Goal: Task Accomplishment & Management: Manage account settings

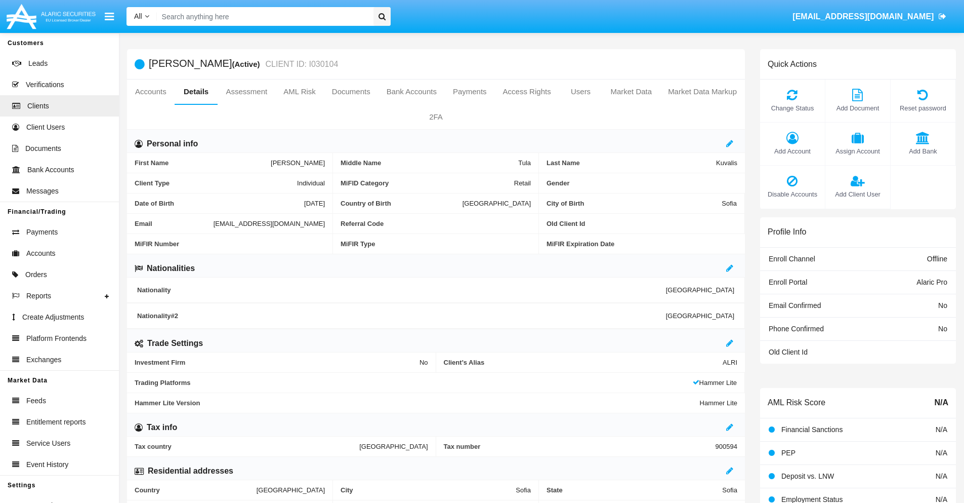
click at [631, 92] on link "Market Data" at bounding box center [631, 91] width 58 height 24
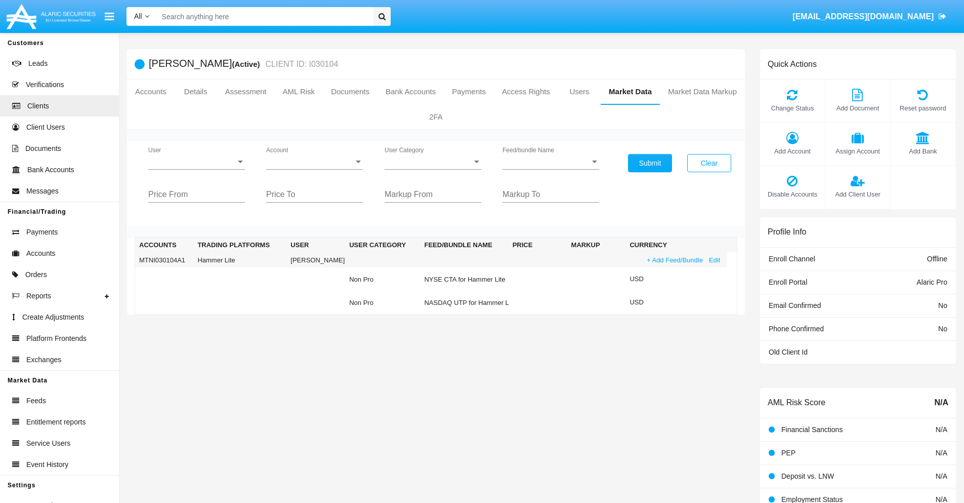
click at [674, 260] on link "+ Add Feed/Bundle" at bounding box center [675, 260] width 62 height 11
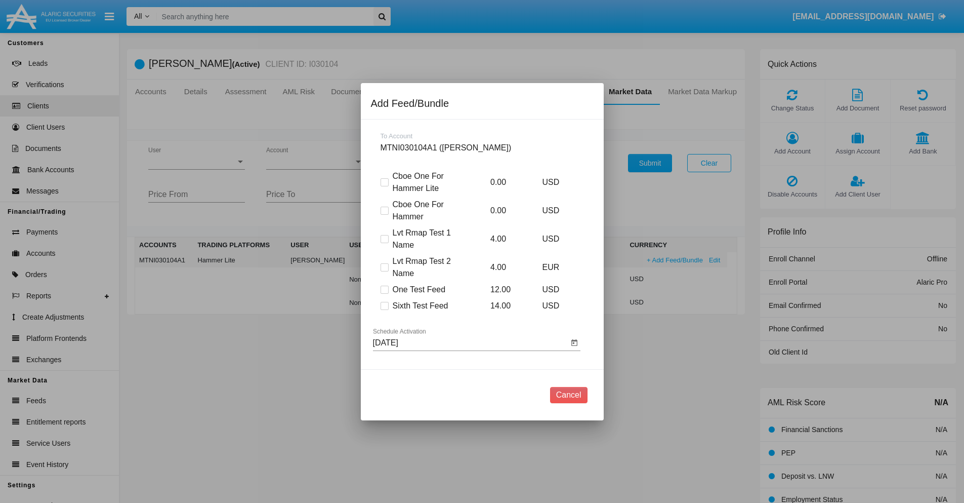
click at [384, 305] on span at bounding box center [385, 306] width 8 height 8
click at [384, 310] on input "Sixth Test Feed" at bounding box center [384, 310] width 1 height 1
checkbox input "true"
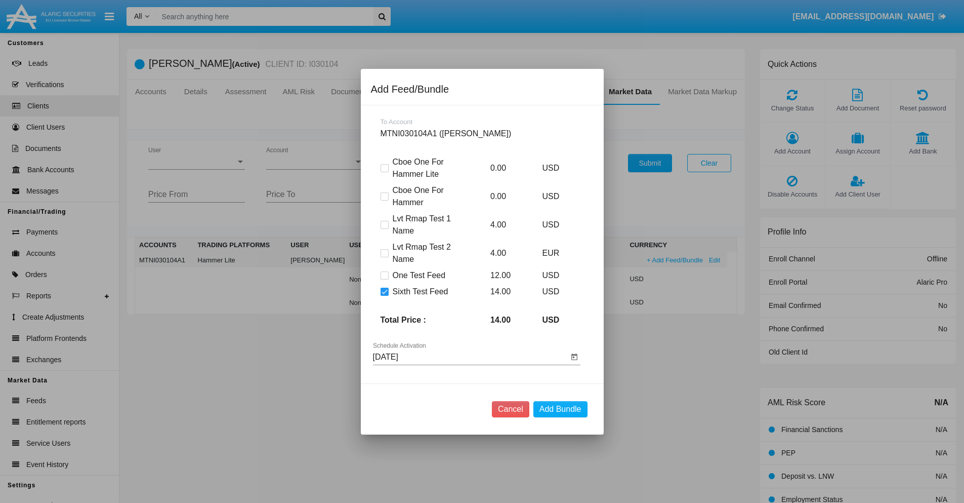
click at [470, 356] on input "08/19/25" at bounding box center [470, 356] width 195 height 9
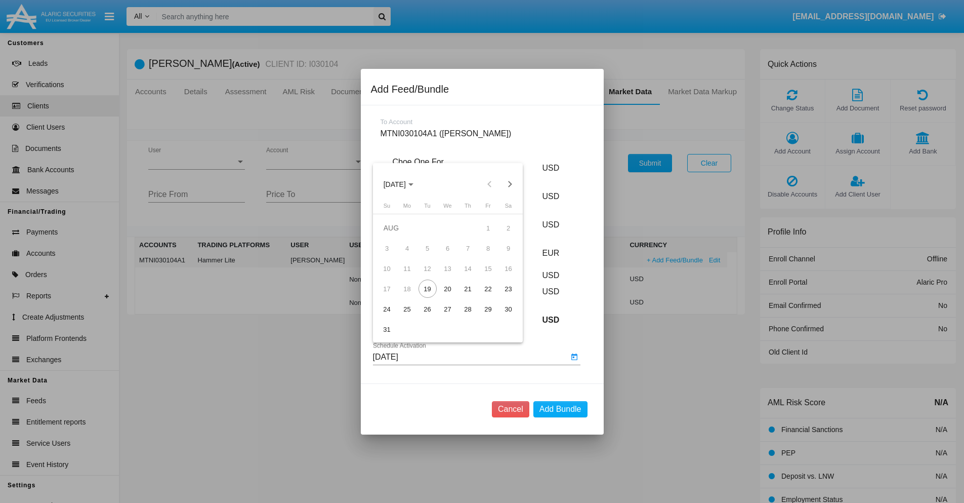
click at [403, 184] on span "AUG 2025" at bounding box center [395, 184] width 22 height 8
click at [501, 276] on div "2027" at bounding box center [501, 276] width 32 height 18
click at [430, 276] on div "OCT" at bounding box center [430, 276] width 32 height 18
click at [468, 289] on div "21" at bounding box center [468, 288] width 18 height 18
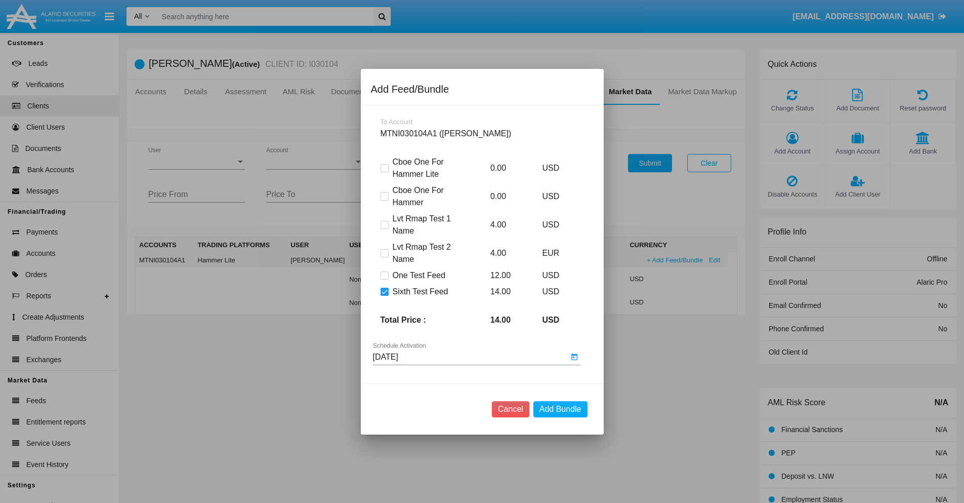
type input "10/21/27"
click at [560, 408] on button "Add Bundle" at bounding box center [561, 409] width 54 height 16
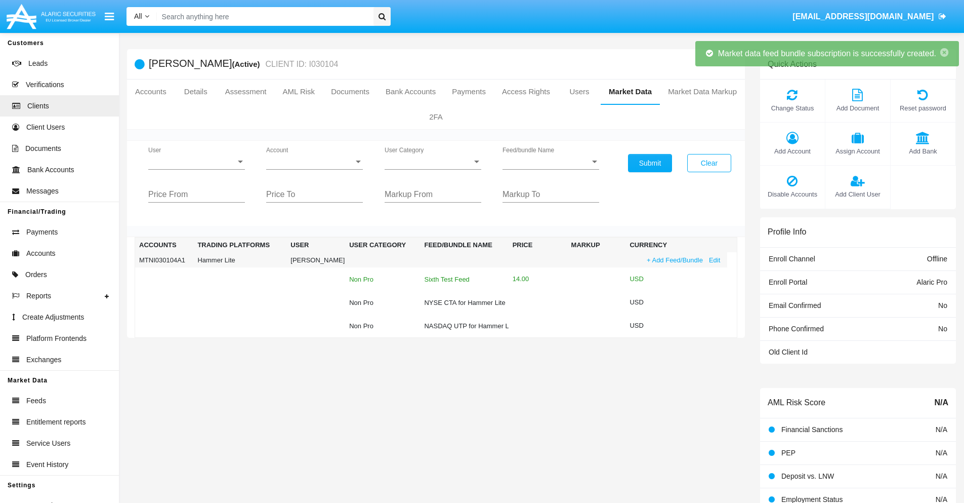
click at [463, 279] on div "Sixth Test Feed" at bounding box center [464, 279] width 80 height 7
